Goal: Information Seeking & Learning: Learn about a topic

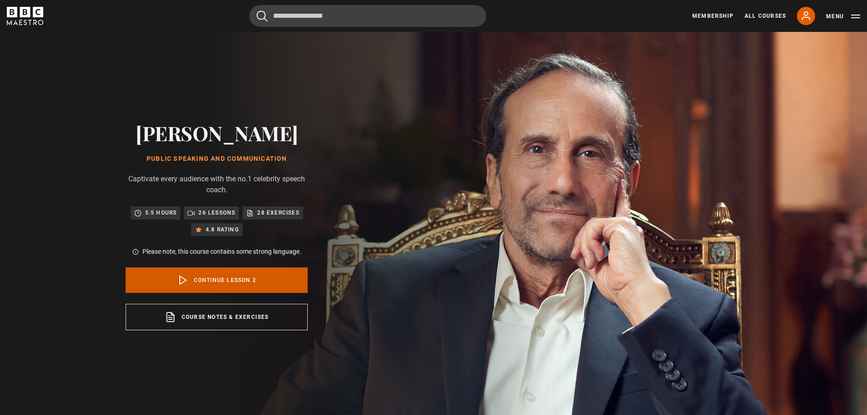
click at [245, 271] on link "Continue lesson 2" at bounding box center [217, 279] width 182 height 25
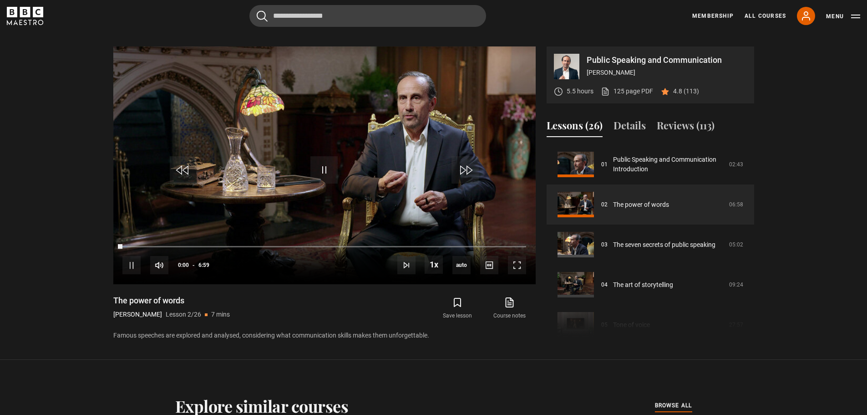
scroll to position [419, 0]
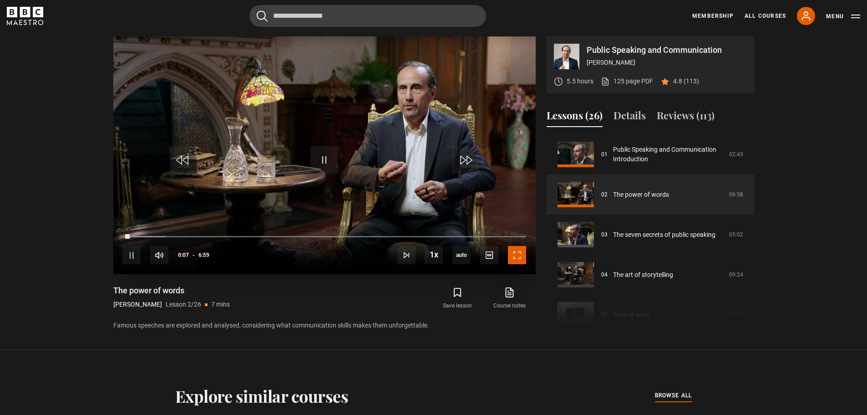
click at [511, 252] on span "Video Player" at bounding box center [517, 255] width 18 height 18
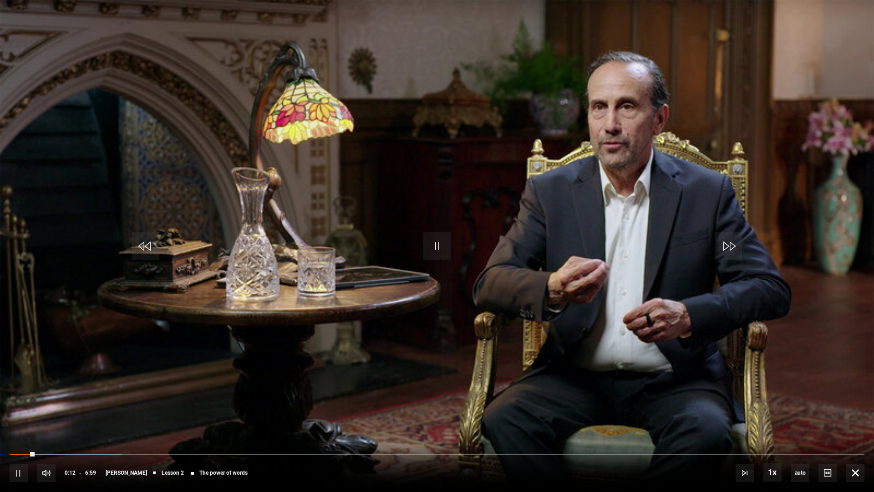
click at [171, 414] on div "10s Skip Back 10 seconds Pause 10s Skip Forward 10 seconds Loaded : 13.13% 2:08…" at bounding box center [437, 466] width 874 height 51
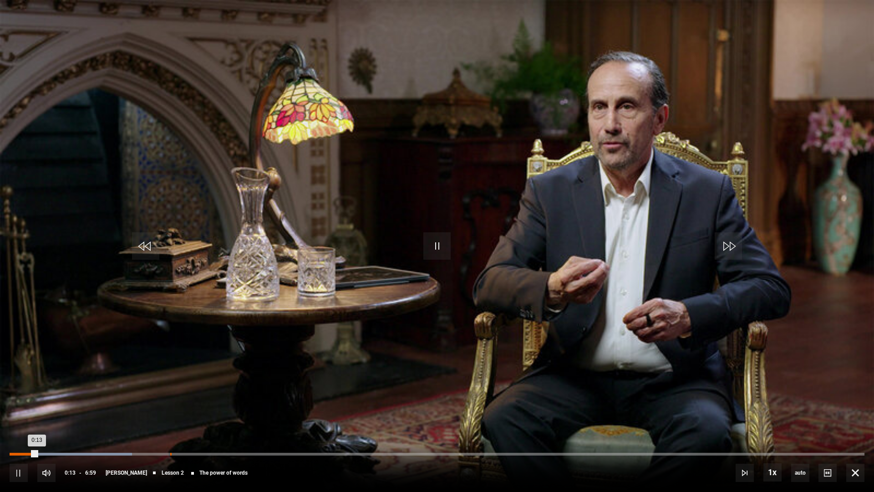
click at [170, 414] on div "Loaded : 14.32% 1:18 0:13" at bounding box center [437, 453] width 855 height 3
click at [37, 414] on div "0:13" at bounding box center [23, 453] width 27 height 3
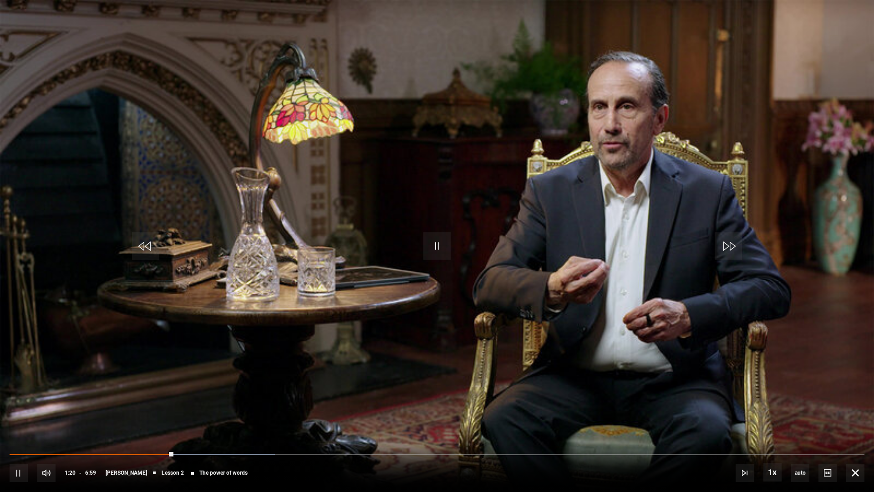
click at [351, 414] on div "10s Skip Back 10 seconds Pause 10s Skip Forward 10 seconds Loaded : 31.03% 1:26…" at bounding box center [437, 466] width 874 height 51
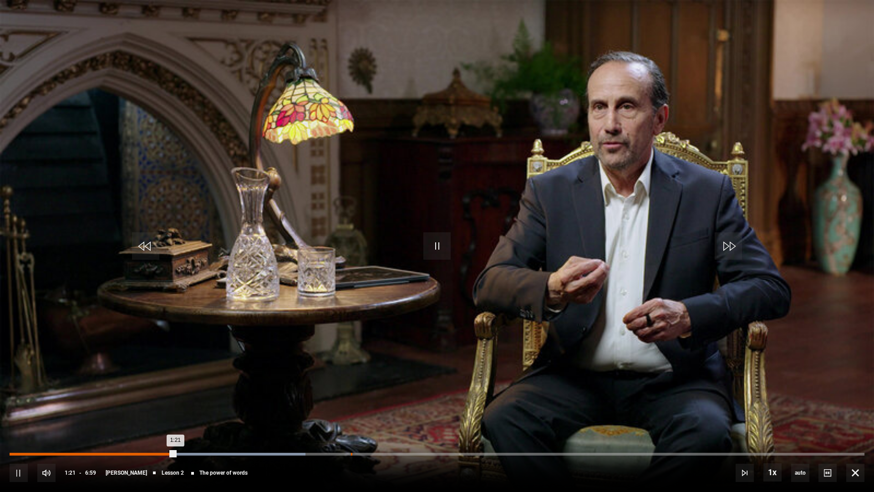
click at [351, 414] on div "Loaded : 34.61% 2:47 1:21" at bounding box center [437, 453] width 855 height 3
click at [476, 414] on div "3:48" at bounding box center [476, 453] width 1 height 3
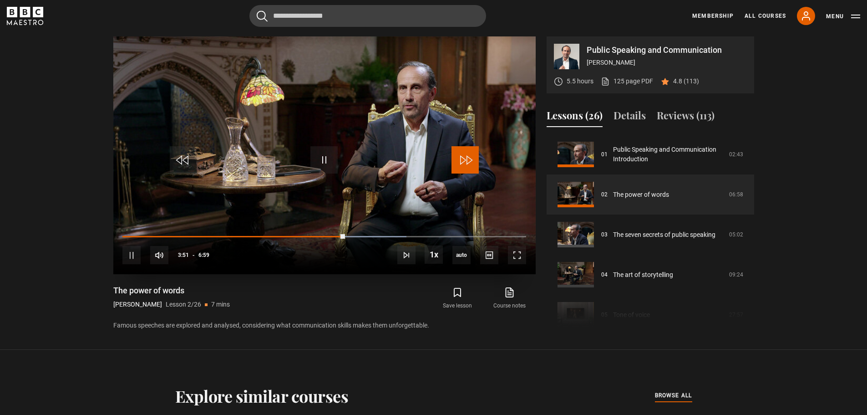
click at [462, 158] on span "Video Player" at bounding box center [464, 159] width 27 height 27
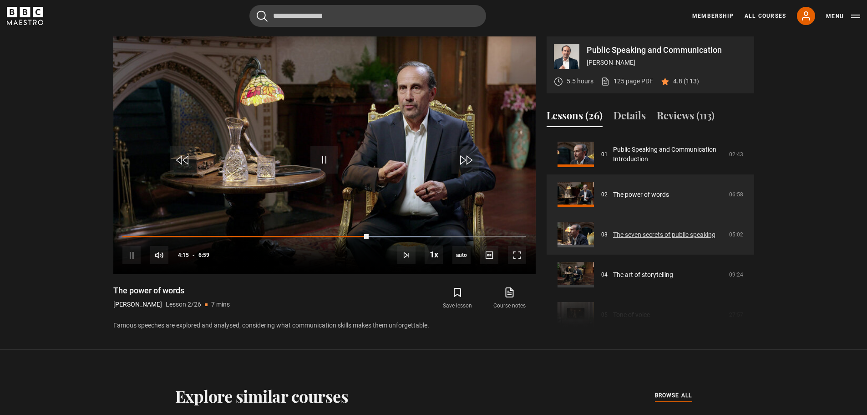
click at [639, 236] on link "The seven secrets of public speaking" at bounding box center [664, 235] width 102 height 10
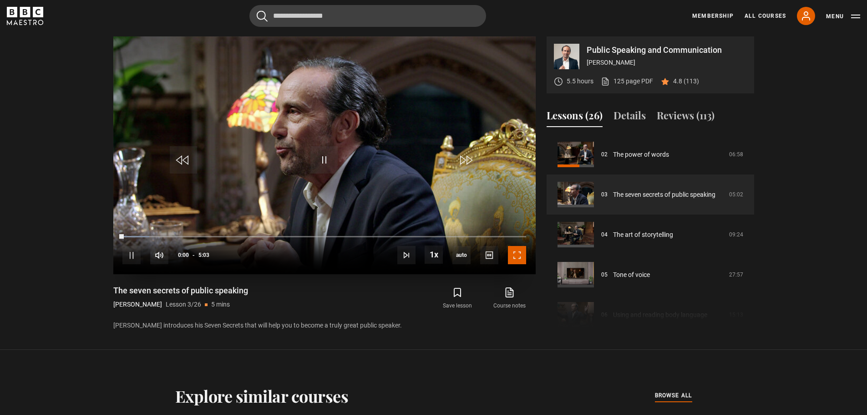
click at [520, 254] on span "Video Player" at bounding box center [517, 255] width 18 height 18
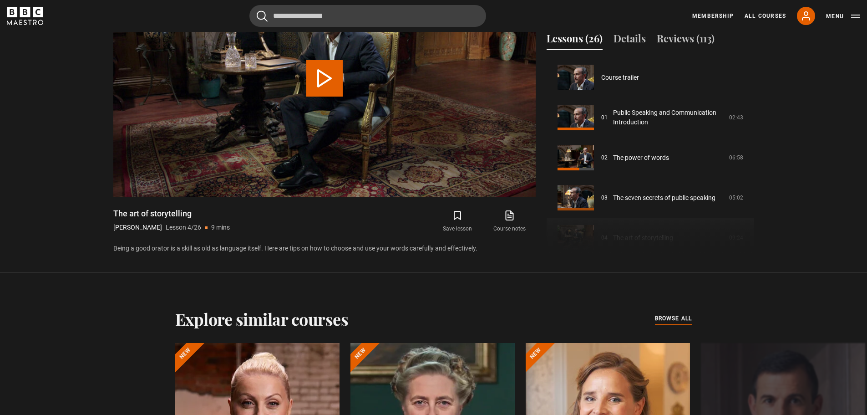
scroll to position [120, 0]
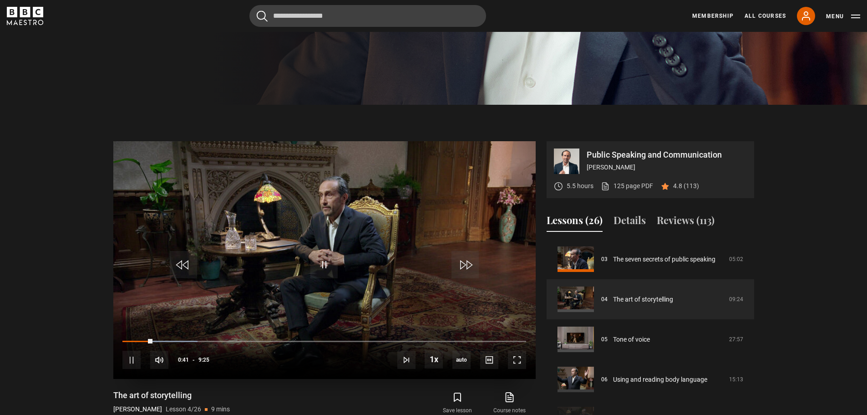
scroll to position [314, 0]
click at [512, 354] on span "Video Player" at bounding box center [517, 360] width 18 height 18
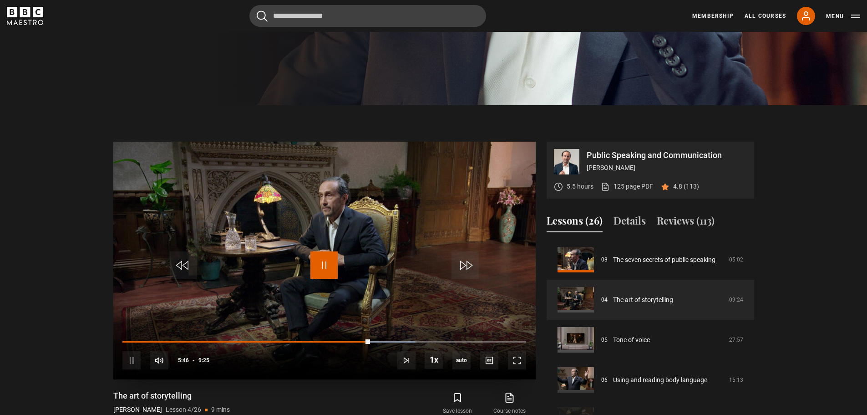
click at [327, 268] on span "Video Player" at bounding box center [323, 264] width 27 height 27
click at [312, 263] on span "Video Player" at bounding box center [323, 264] width 27 height 27
drag, startPoint x: 161, startPoint y: 339, endPoint x: 439, endPoint y: 340, distance: 278.5
click at [439, 340] on div "10s Skip Back 10 seconds Play 10s Skip Forward 10 seconds Loaded : 84.07% 0:54 …" at bounding box center [324, 354] width 422 height 51
click at [320, 259] on span "Video Player" at bounding box center [323, 264] width 27 height 27
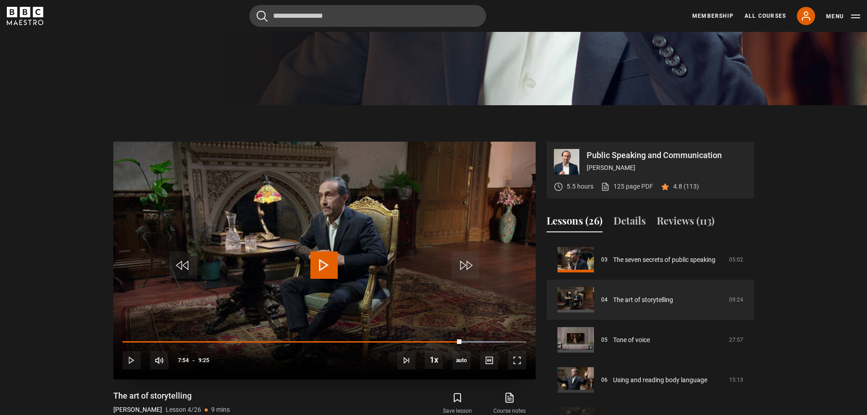
click at [322, 256] on span "Video Player" at bounding box center [323, 264] width 27 height 27
drag, startPoint x: 514, startPoint y: 360, endPoint x: 514, endPoint y: 415, distance: 55.1
click at [514, 360] on span "Video Player" at bounding box center [517, 360] width 18 height 18
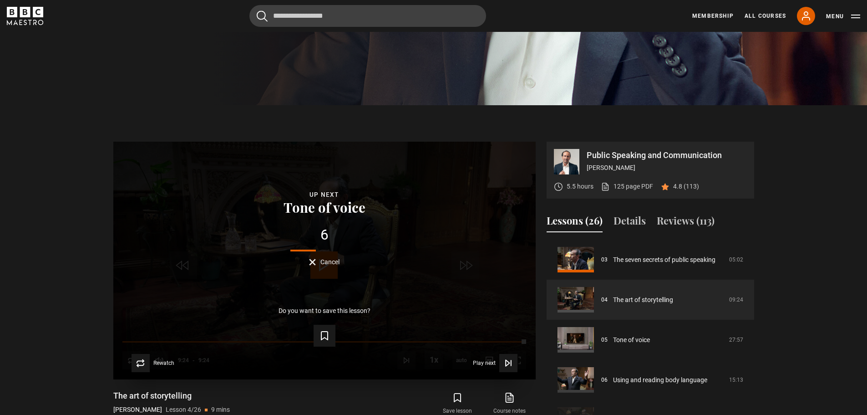
click at [316, 260] on button "Cancel" at bounding box center [324, 262] width 30 height 7
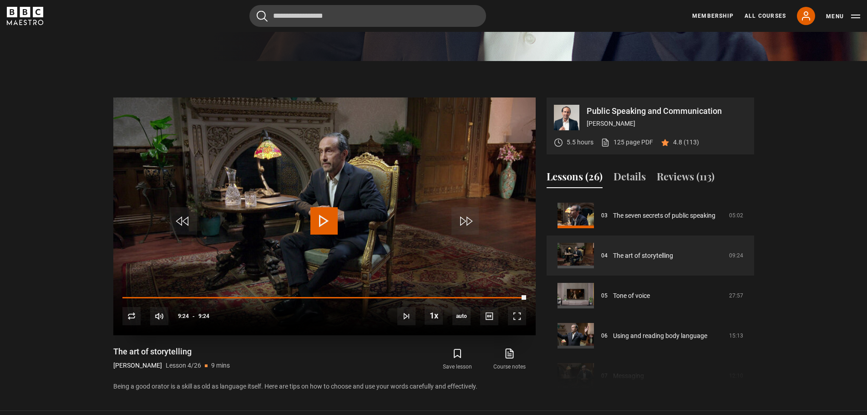
scroll to position [359, 0]
